Goal: Task Accomplishment & Management: Complete application form

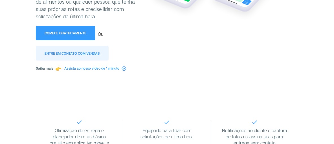
scroll to position [123, 0]
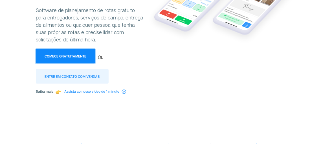
click at [84, 52] on button "Comece gratuitamente" at bounding box center [65, 56] width 59 height 14
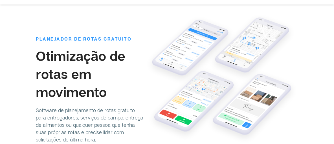
scroll to position [0, 0]
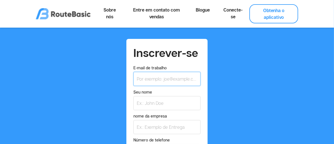
click at [150, 79] on input "E-mail de trabalho" at bounding box center [166, 79] width 67 height 14
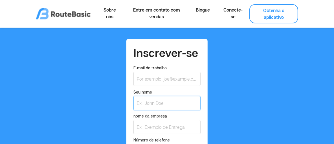
click at [147, 104] on input "Seu nome" at bounding box center [166, 103] width 67 height 14
type input "jeisiane"
